Goal: Task Accomplishment & Management: Use online tool/utility

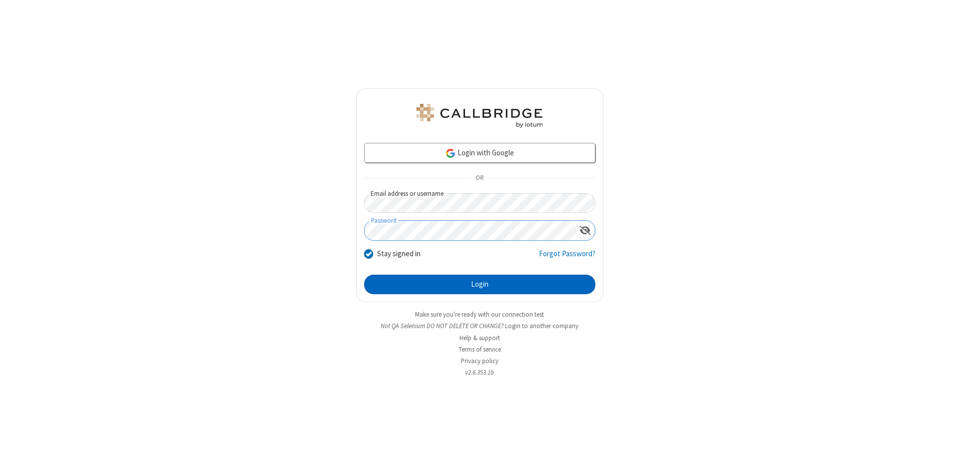
click at [480, 285] on button "Login" at bounding box center [479, 285] width 231 height 20
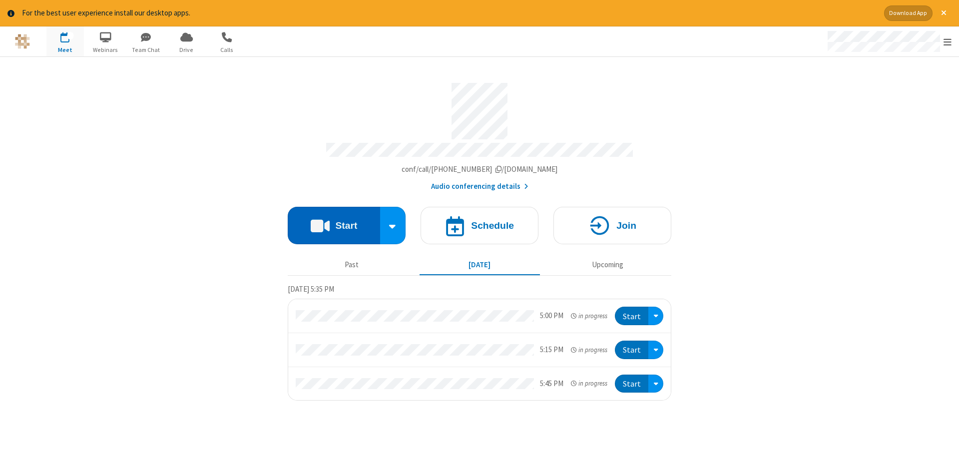
click at [334, 222] on button "Start" at bounding box center [334, 225] width 92 height 37
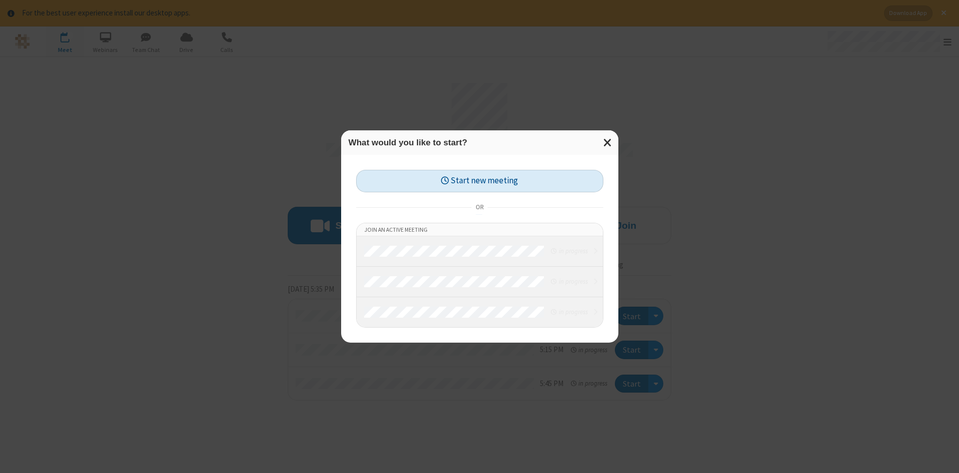
click at [480, 181] on button "Start new meeting" at bounding box center [479, 181] width 247 height 22
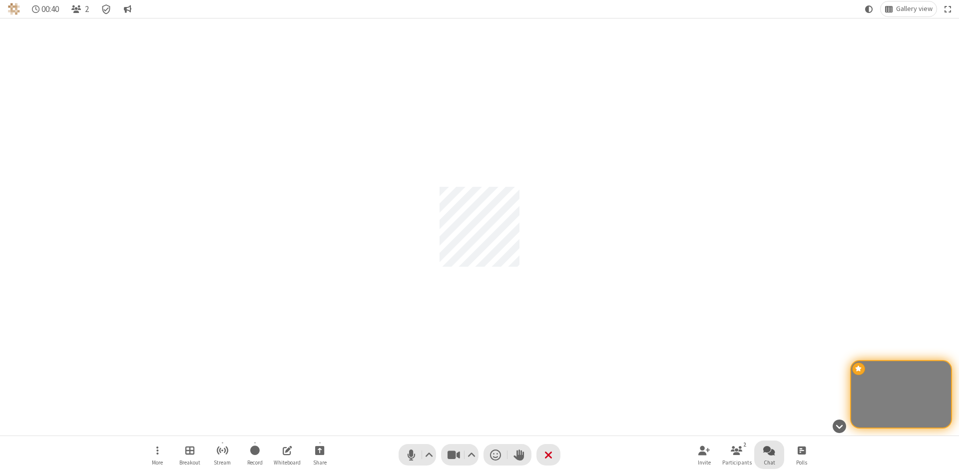
click at [769, 450] on span "Open chat" at bounding box center [769, 450] width 12 height 12
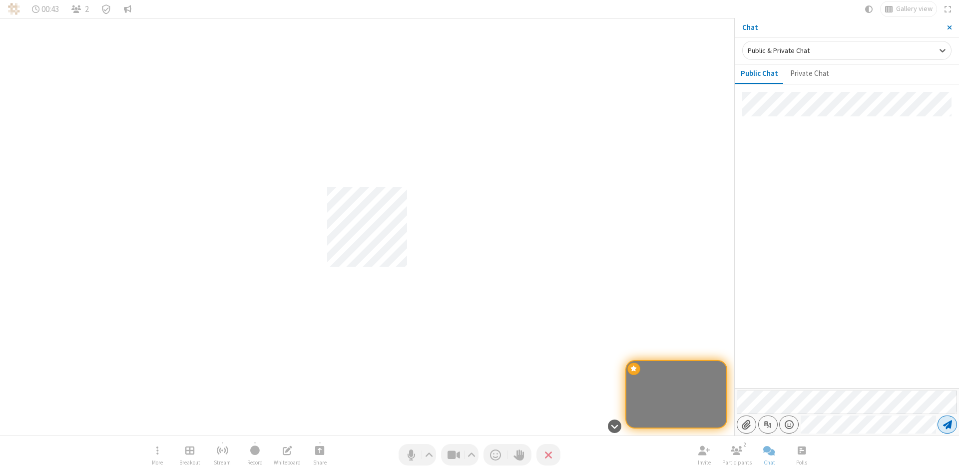
click at [947, 425] on span "Send message" at bounding box center [947, 425] width 9 height 10
